Goal: Transaction & Acquisition: Book appointment/travel/reservation

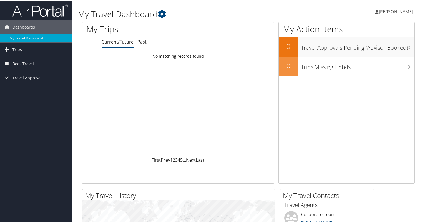
click at [124, 42] on link "Current/Future" at bounding box center [118, 41] width 32 height 6
click at [25, 64] on span "Book Travel" at bounding box center [22, 63] width 21 height 14
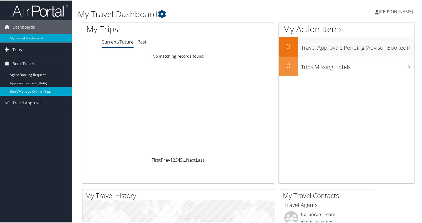
click at [32, 91] on link "Book/Manage Online Trips" at bounding box center [36, 91] width 72 height 8
